Goal: Information Seeking & Learning: Learn about a topic

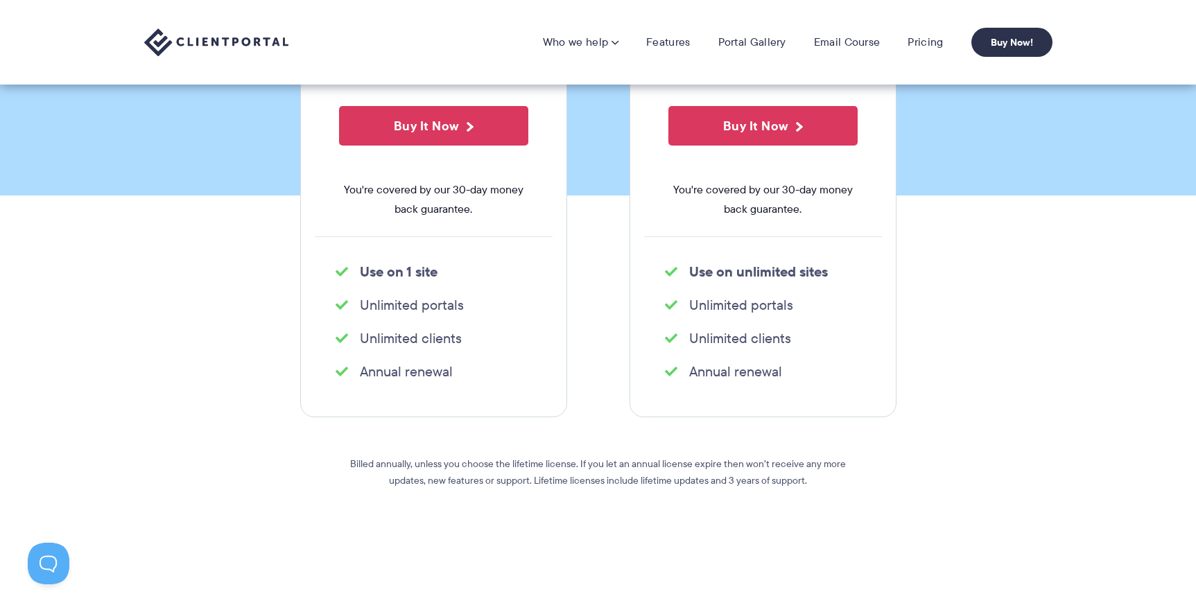
scroll to position [327, 0]
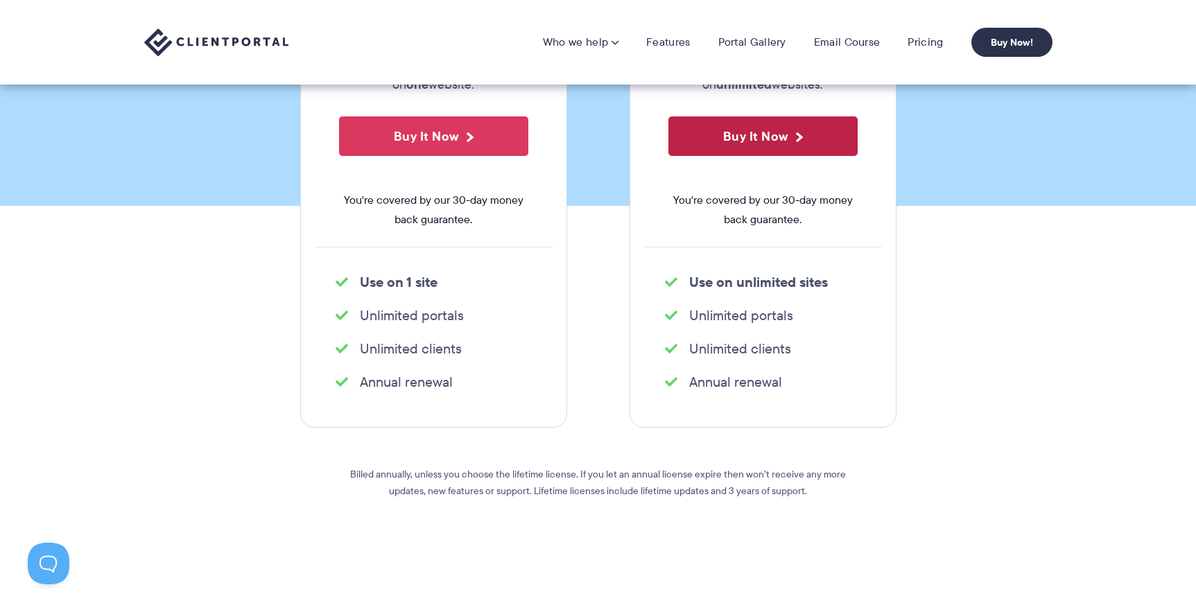
click at [773, 148] on button "Buy It Now" at bounding box center [763, 137] width 189 height 40
click at [685, 40] on link "Features" at bounding box center [668, 42] width 44 height 14
click at [757, 42] on link "Portal Gallery" at bounding box center [753, 42] width 68 height 14
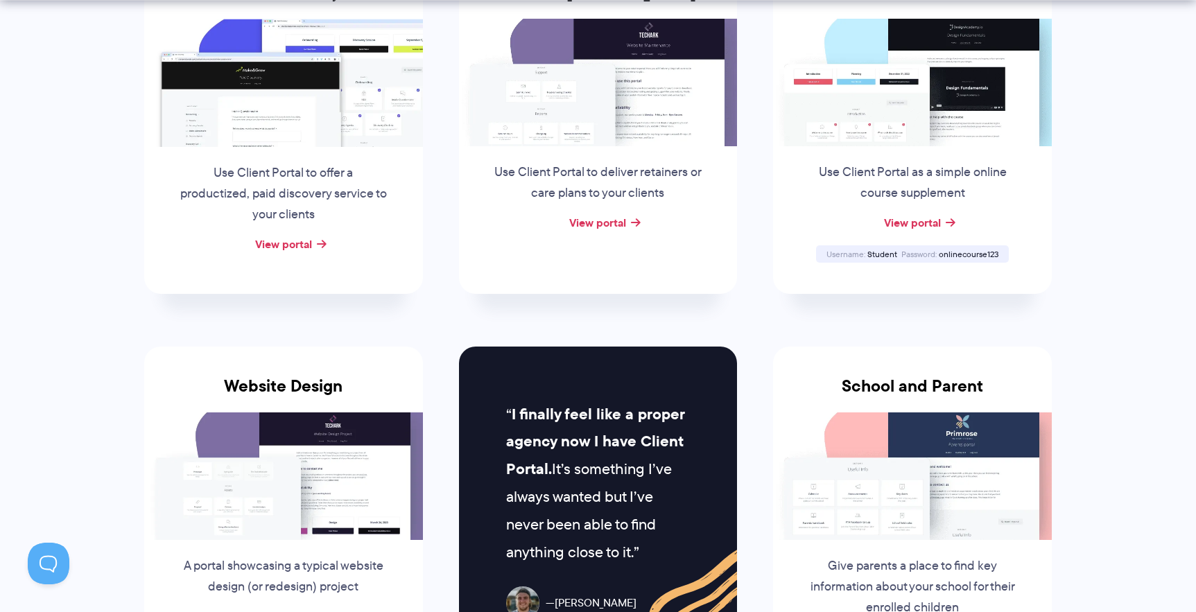
scroll to position [368, 0]
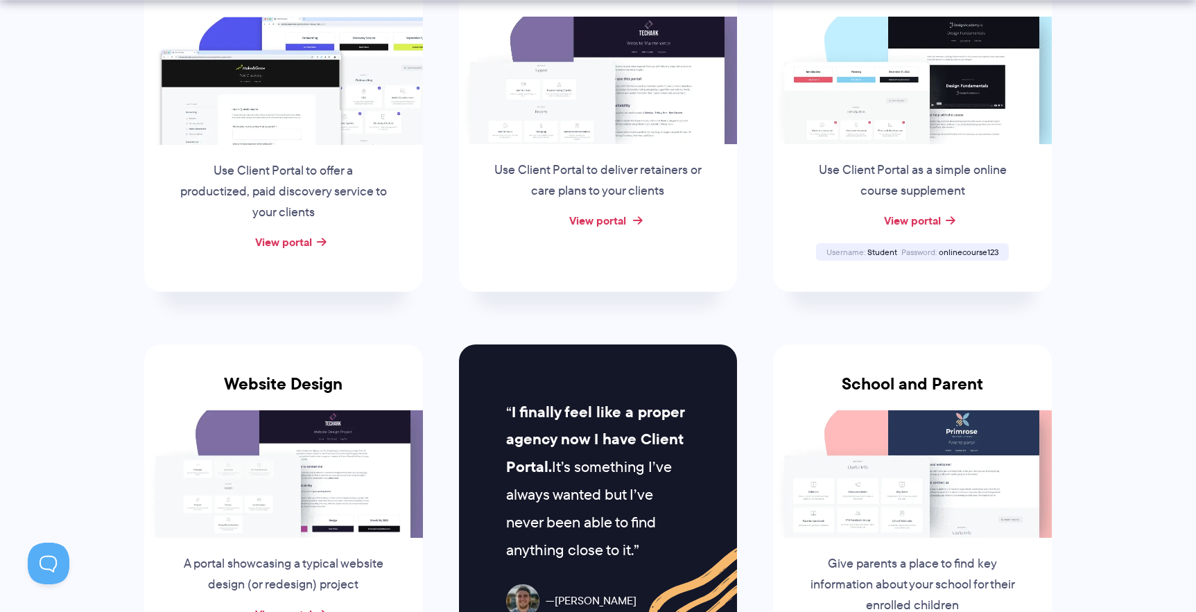
click at [619, 215] on link "View portal" at bounding box center [597, 220] width 57 height 17
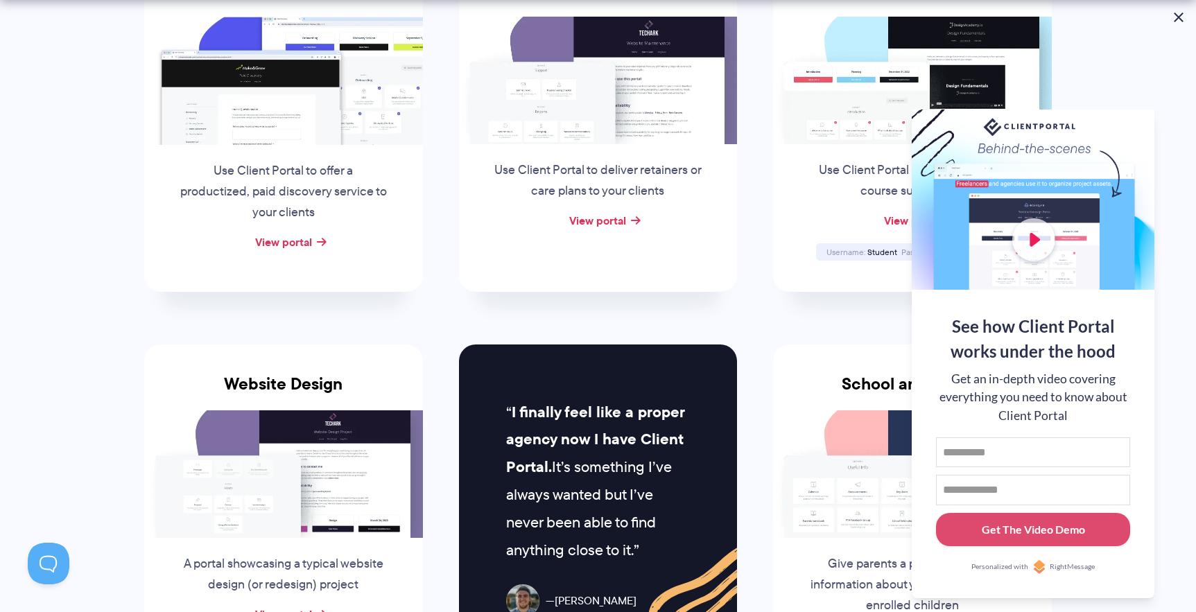
click at [1182, 18] on button at bounding box center [1179, 17] width 17 height 17
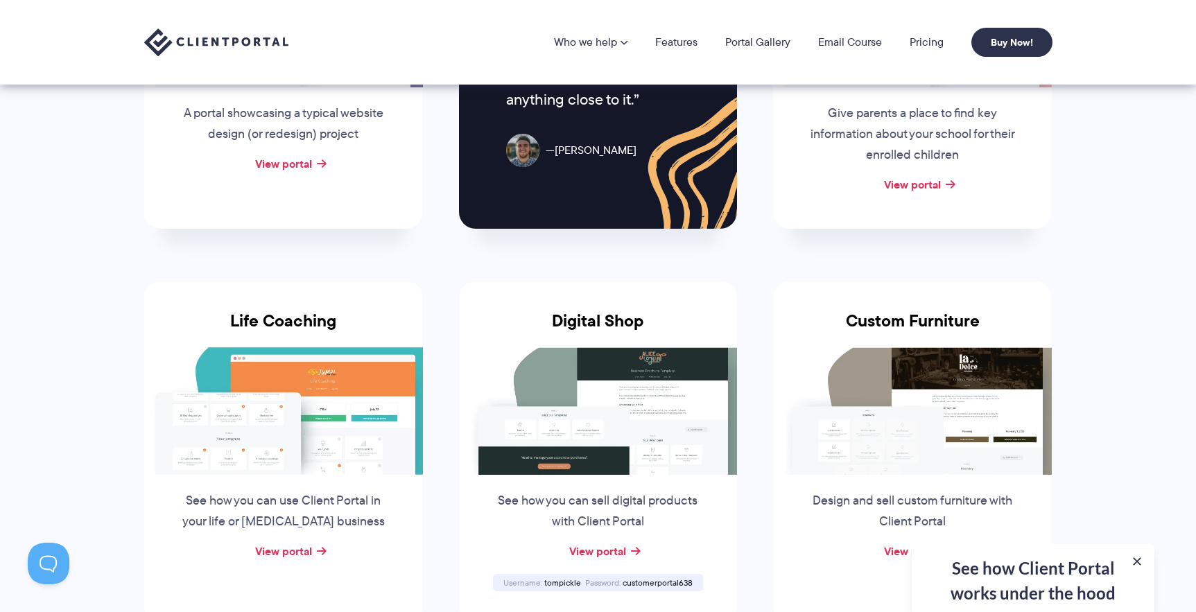
scroll to position [580, 0]
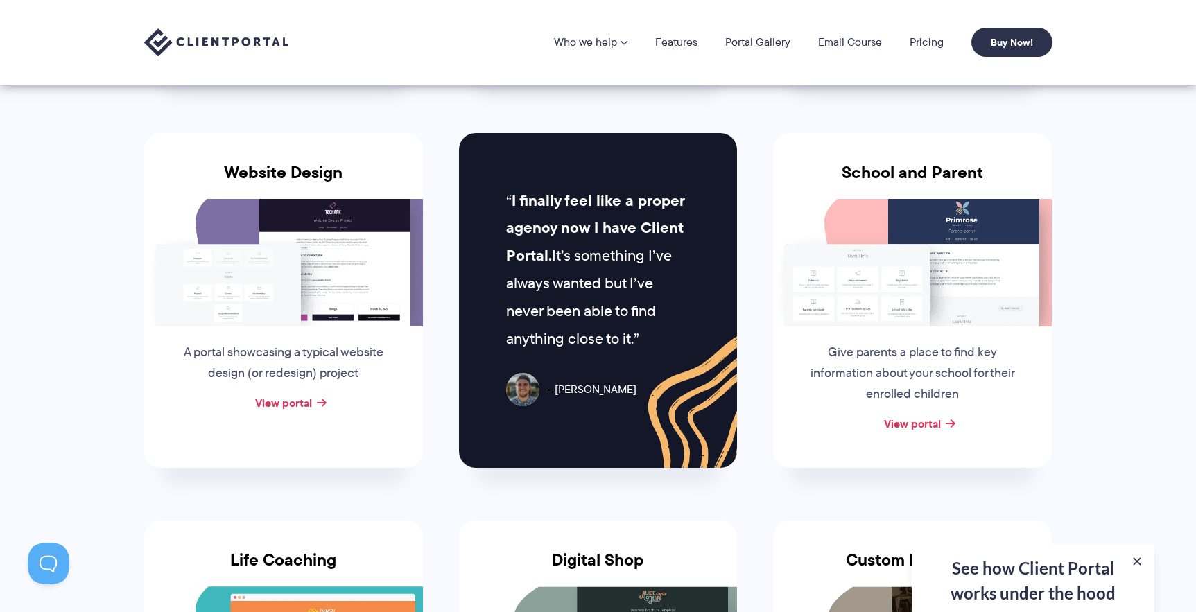
click at [1037, 561] on div "See how Client Portal works under the hood Get an in-depth video covering every…" at bounding box center [1033, 578] width 243 height 68
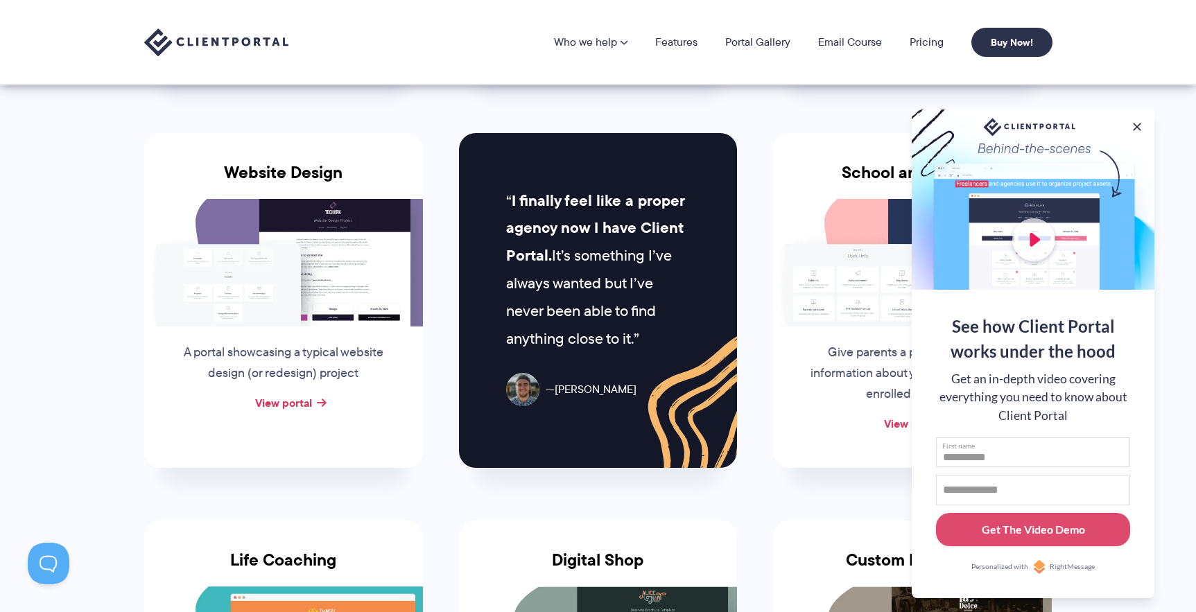
click at [980, 447] on input "First name" at bounding box center [1033, 453] width 194 height 31
type input "*****"
type input "**********"
click at [1032, 529] on div "Get The Video Demo" at bounding box center [1033, 530] width 103 height 17
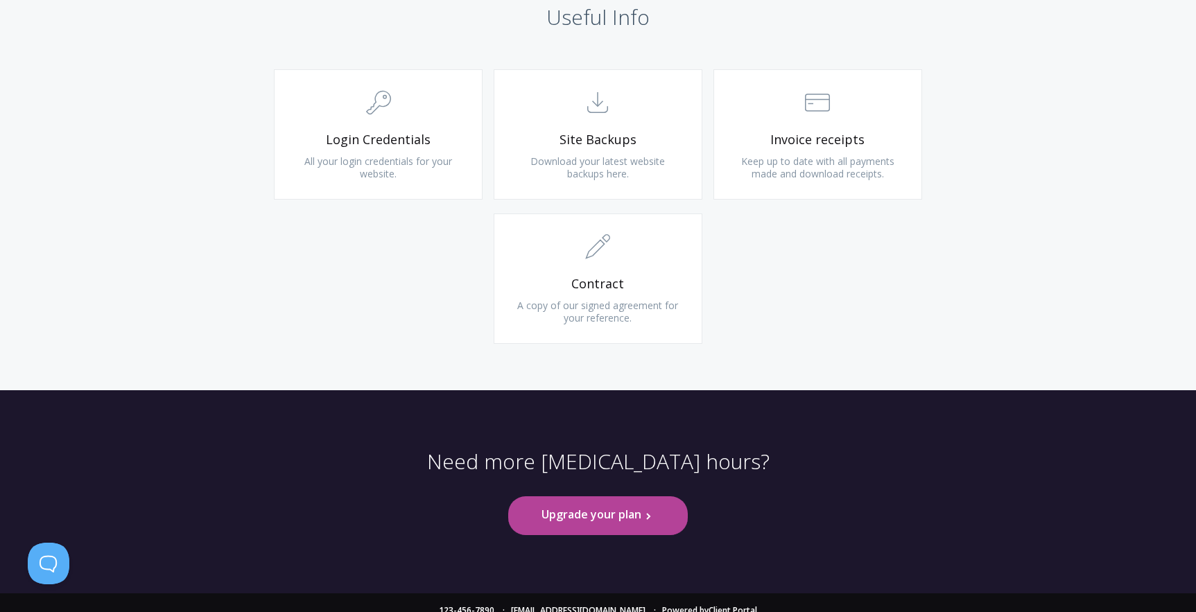
scroll to position [1361, 0]
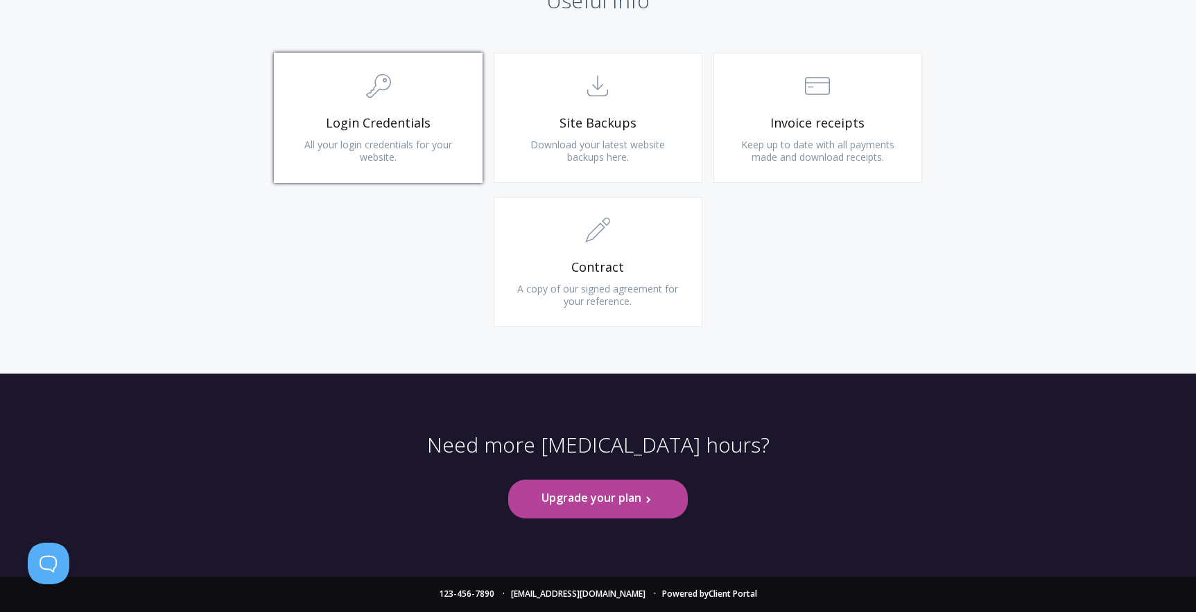
click at [350, 157] on link ".cls-1{fill:none;stroke:#000;stroke-miterlimit:10;stroke-width:2px;} 1. General…" at bounding box center [378, 118] width 209 height 130
